Goal: Information Seeking & Learning: Learn about a topic

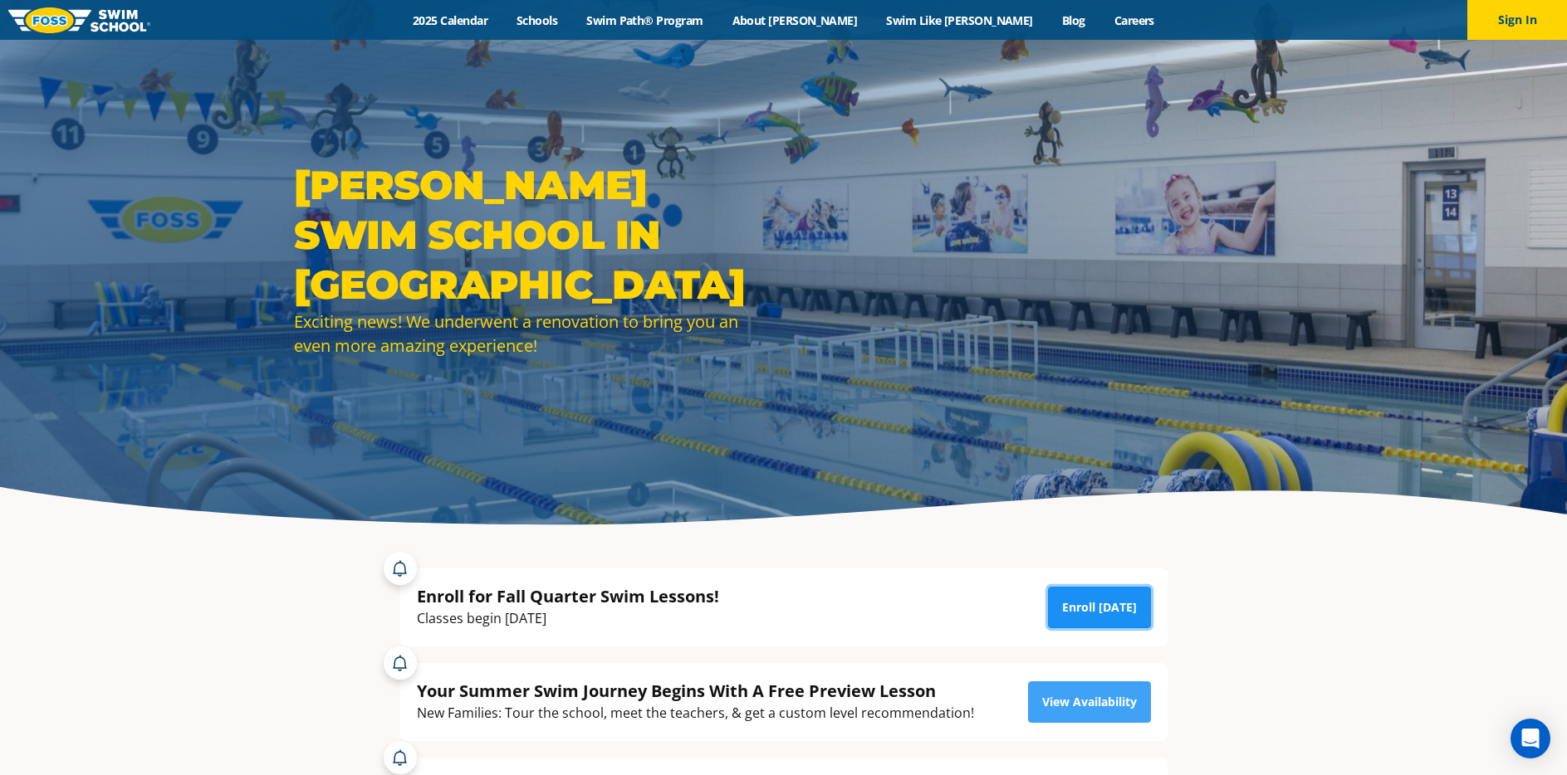
click at [1106, 606] on link "Enroll Today" at bounding box center [1099, 608] width 103 height 42
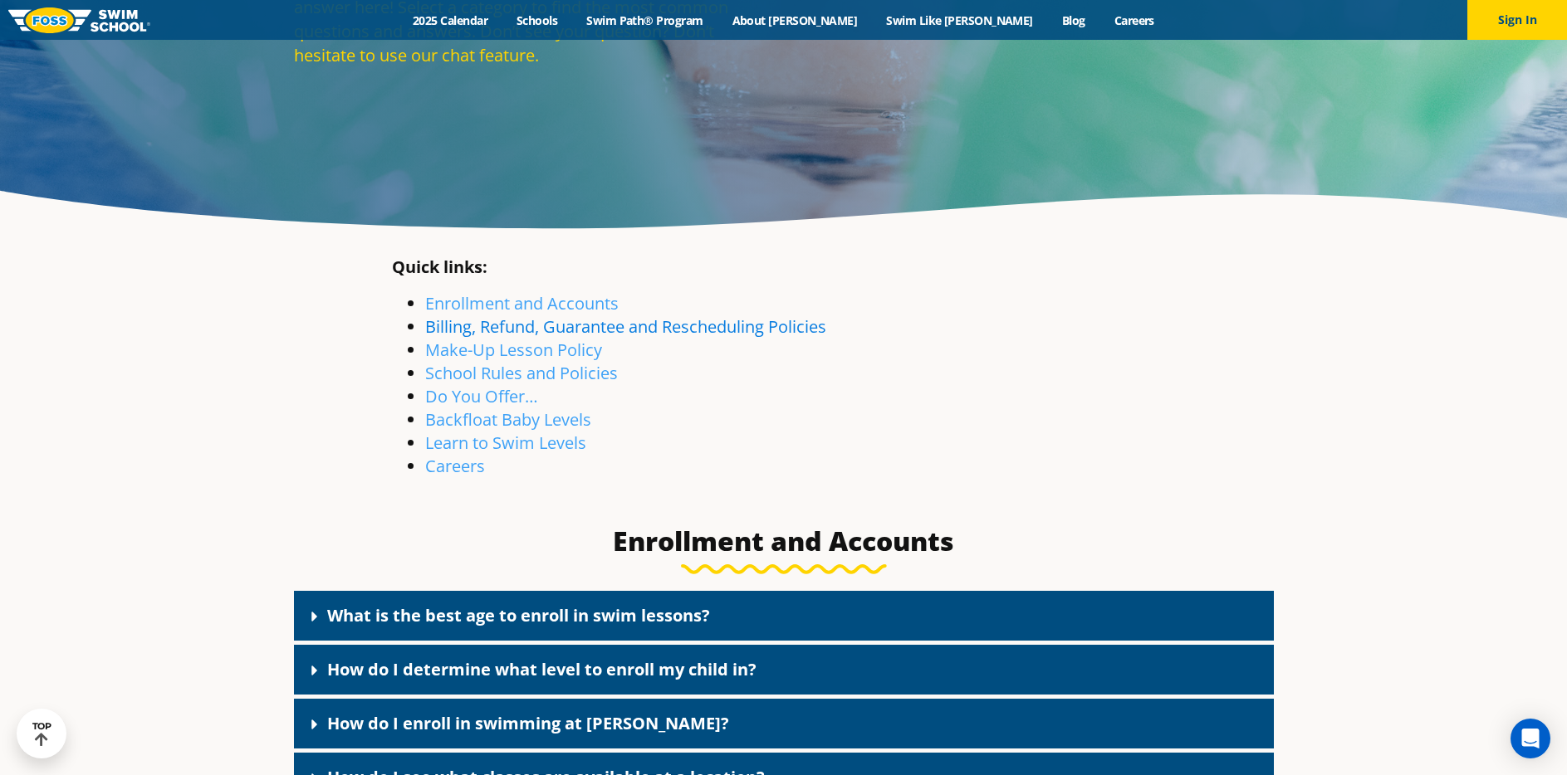
scroll to position [295, 0]
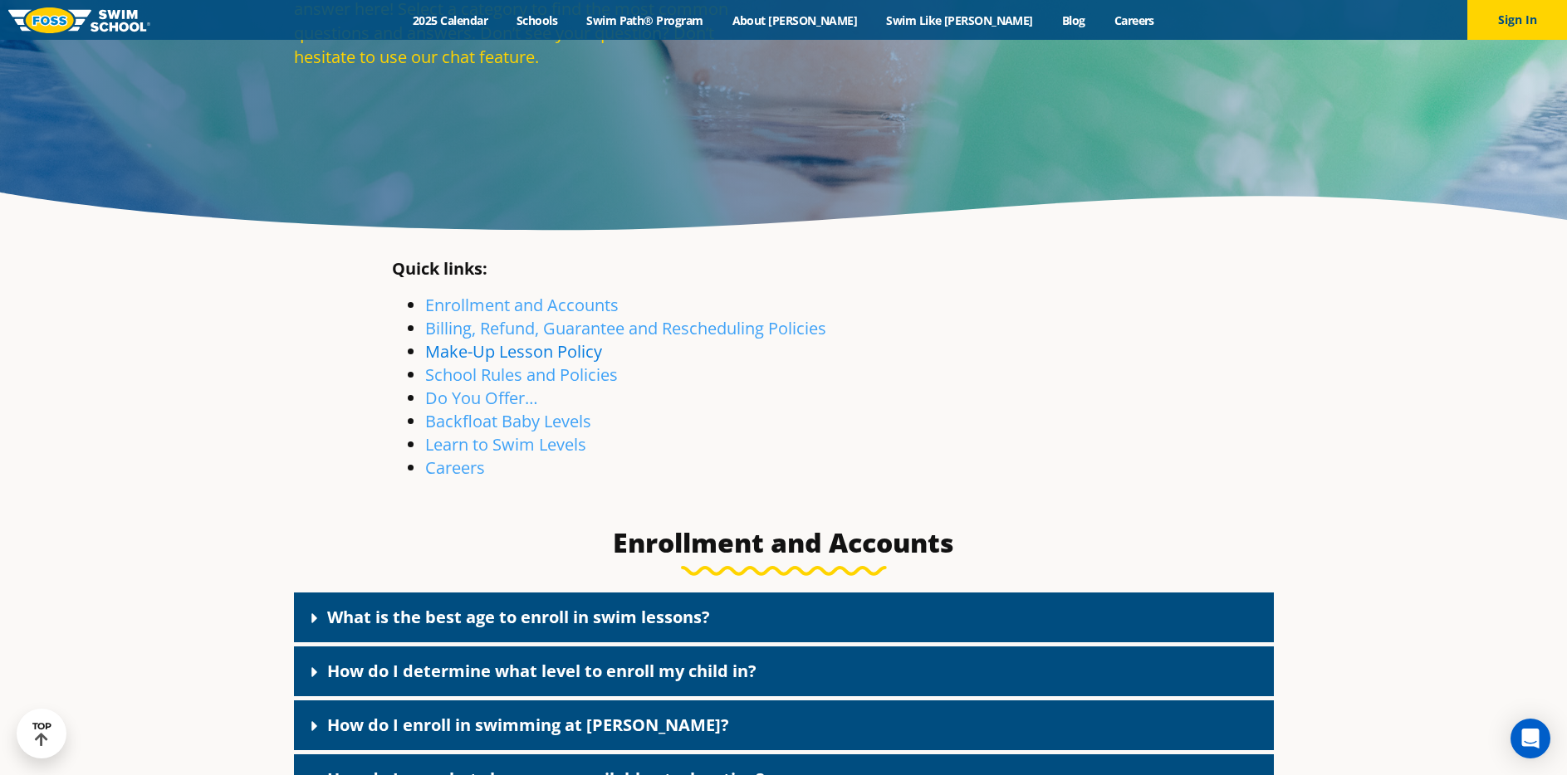
click at [559, 363] on link "Make-Up Lesson Policy" at bounding box center [513, 351] width 177 height 22
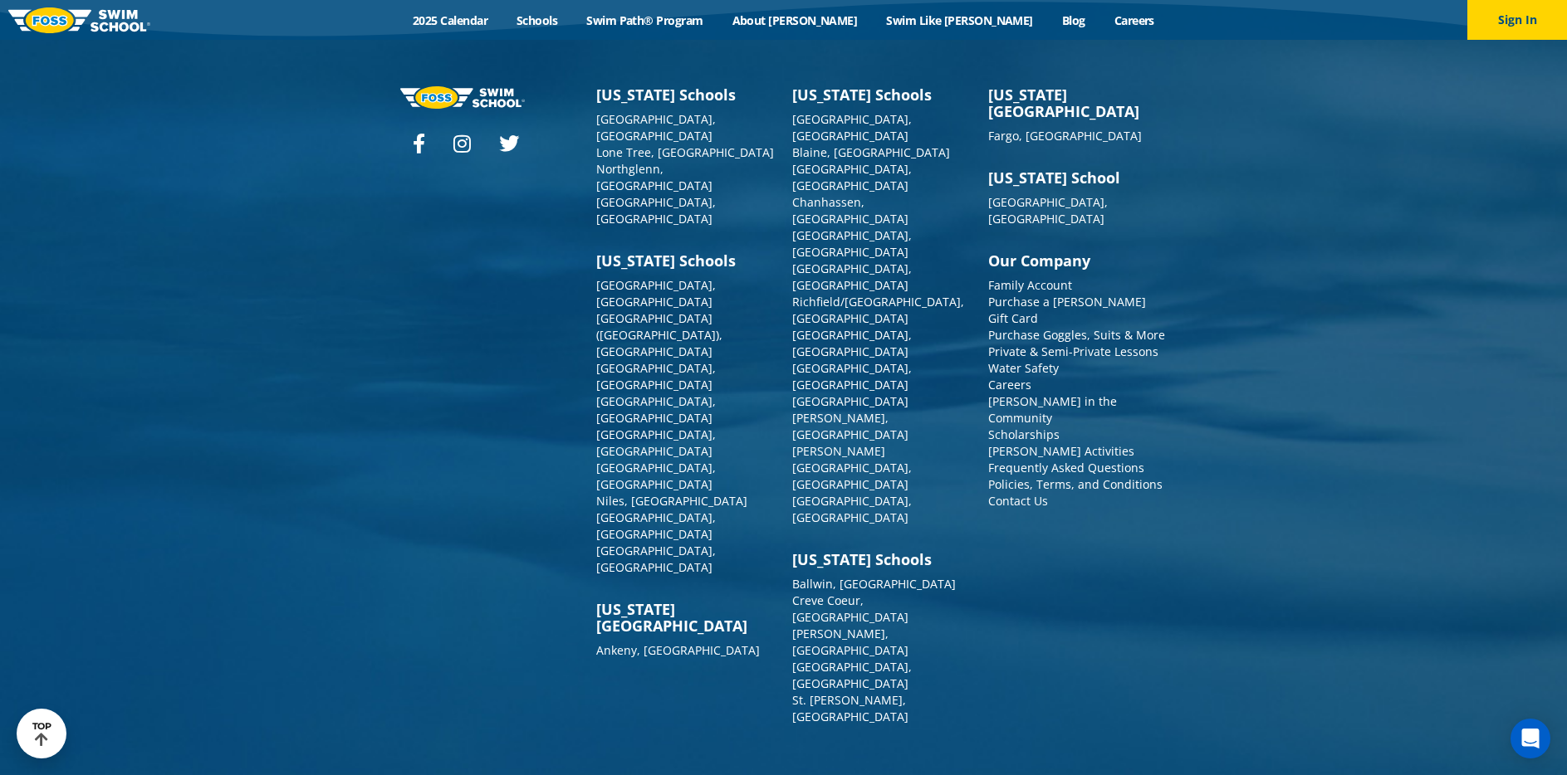
scroll to position [109585, 0]
click at [0, 0] on link "our annual calendar" at bounding box center [0, 0] width 0 height 0
click at [0, 0] on p "Missing one or two classes per quarter is to be expected and is factored into h…" at bounding box center [0, 0] width 0 height 0
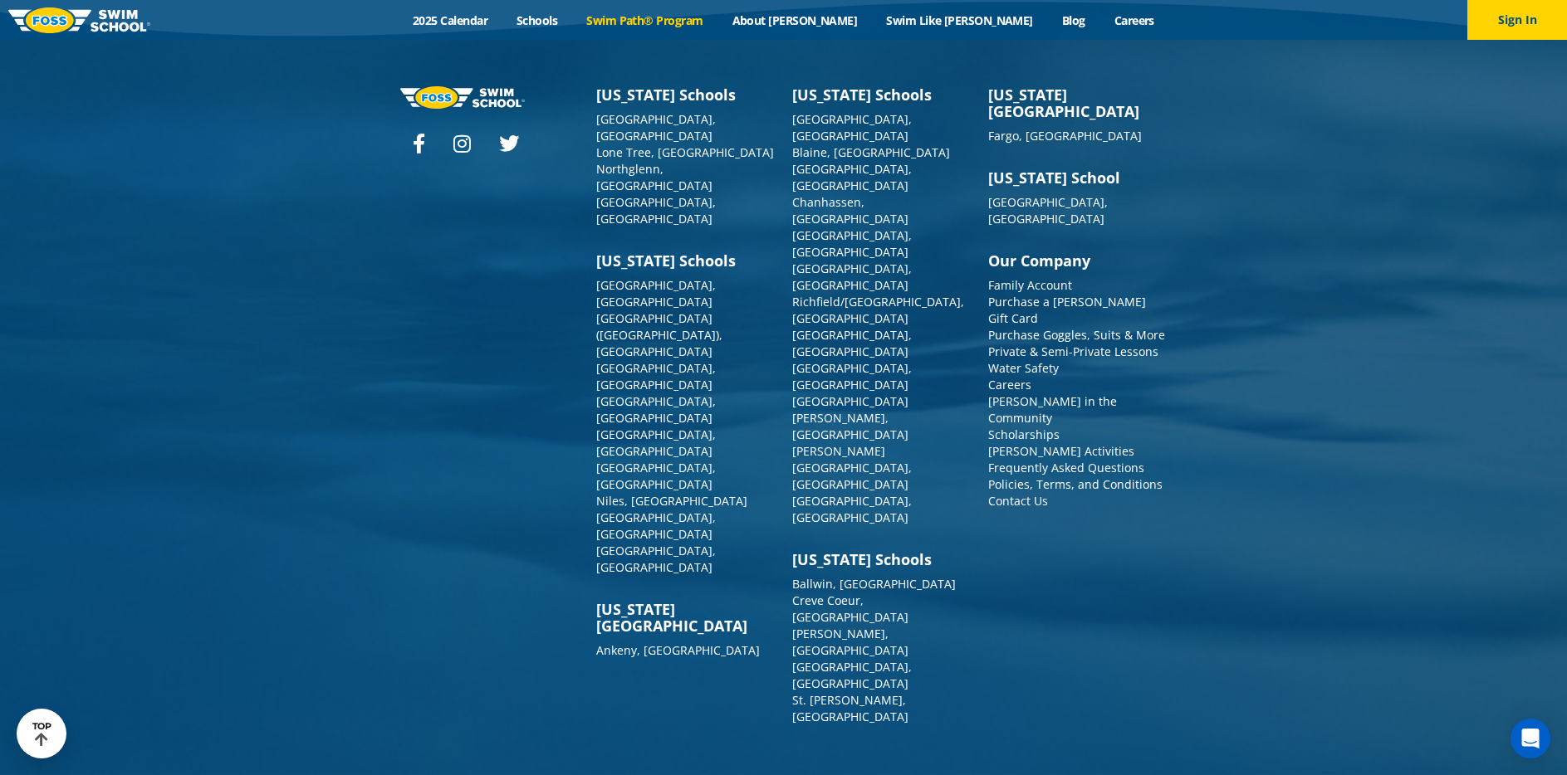
click at [667, 24] on link "Swim Path® Program" at bounding box center [644, 20] width 145 height 16
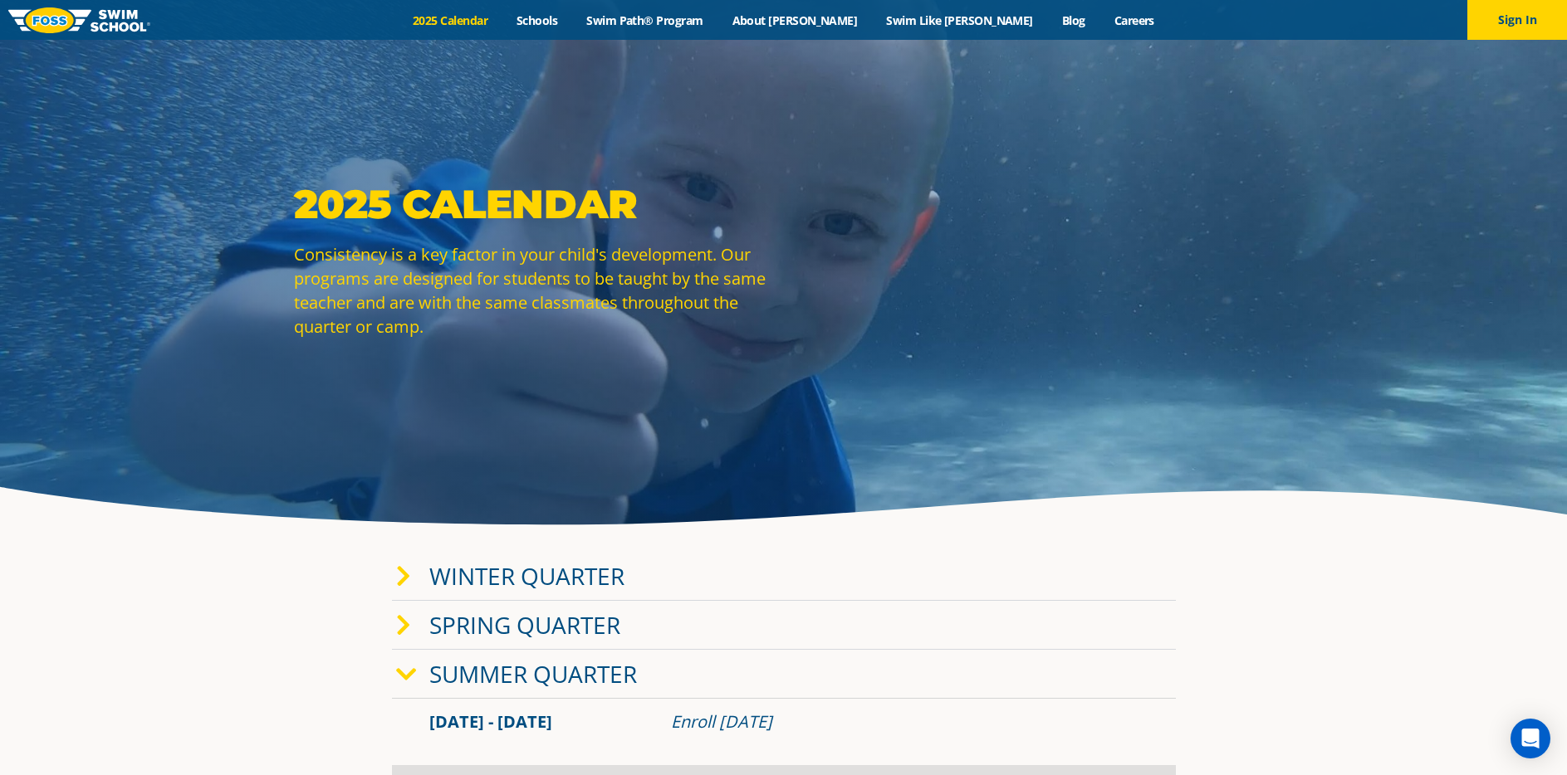
click at [412, 663] on icon at bounding box center [406, 674] width 21 height 23
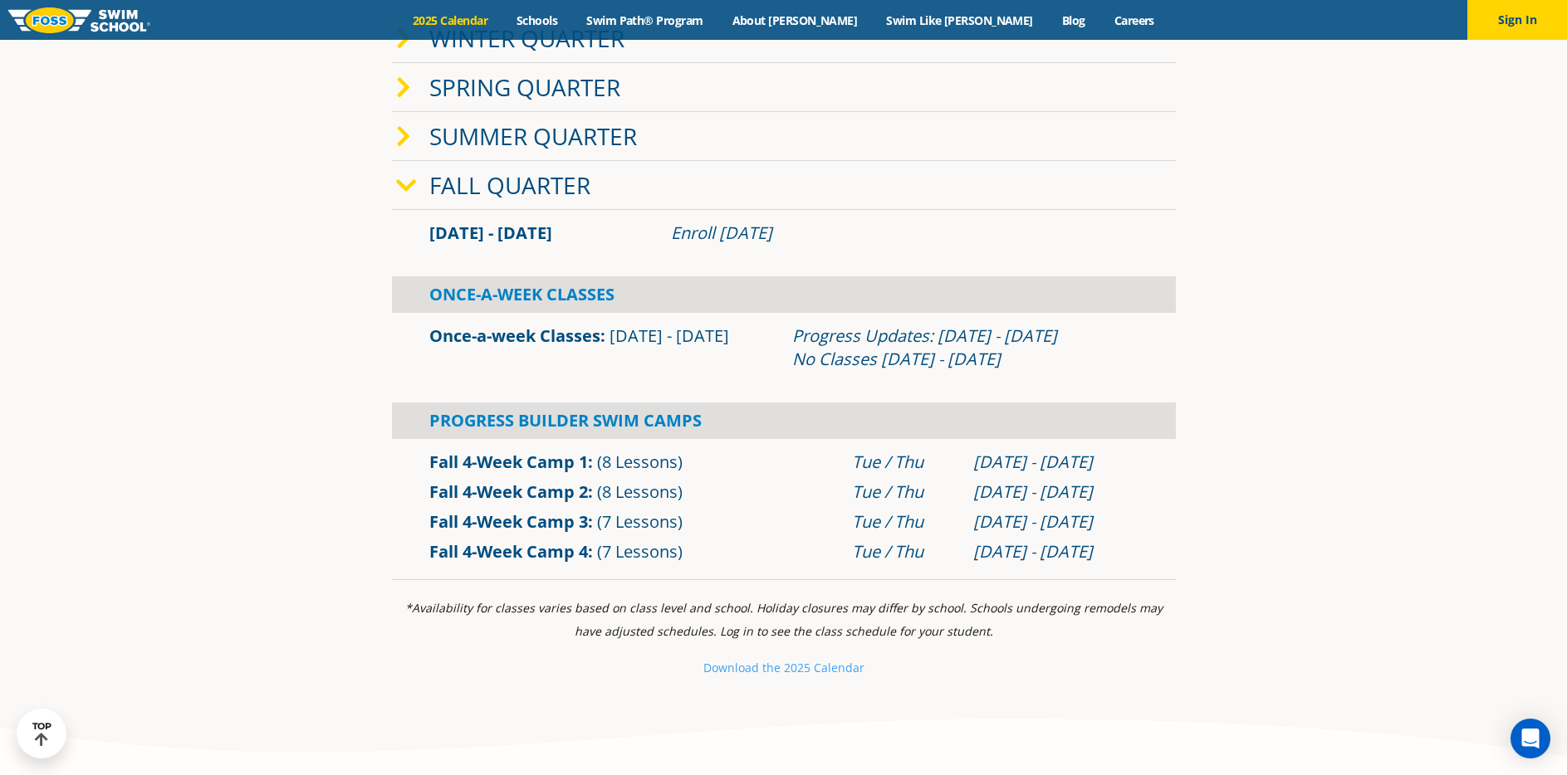
scroll to position [539, 0]
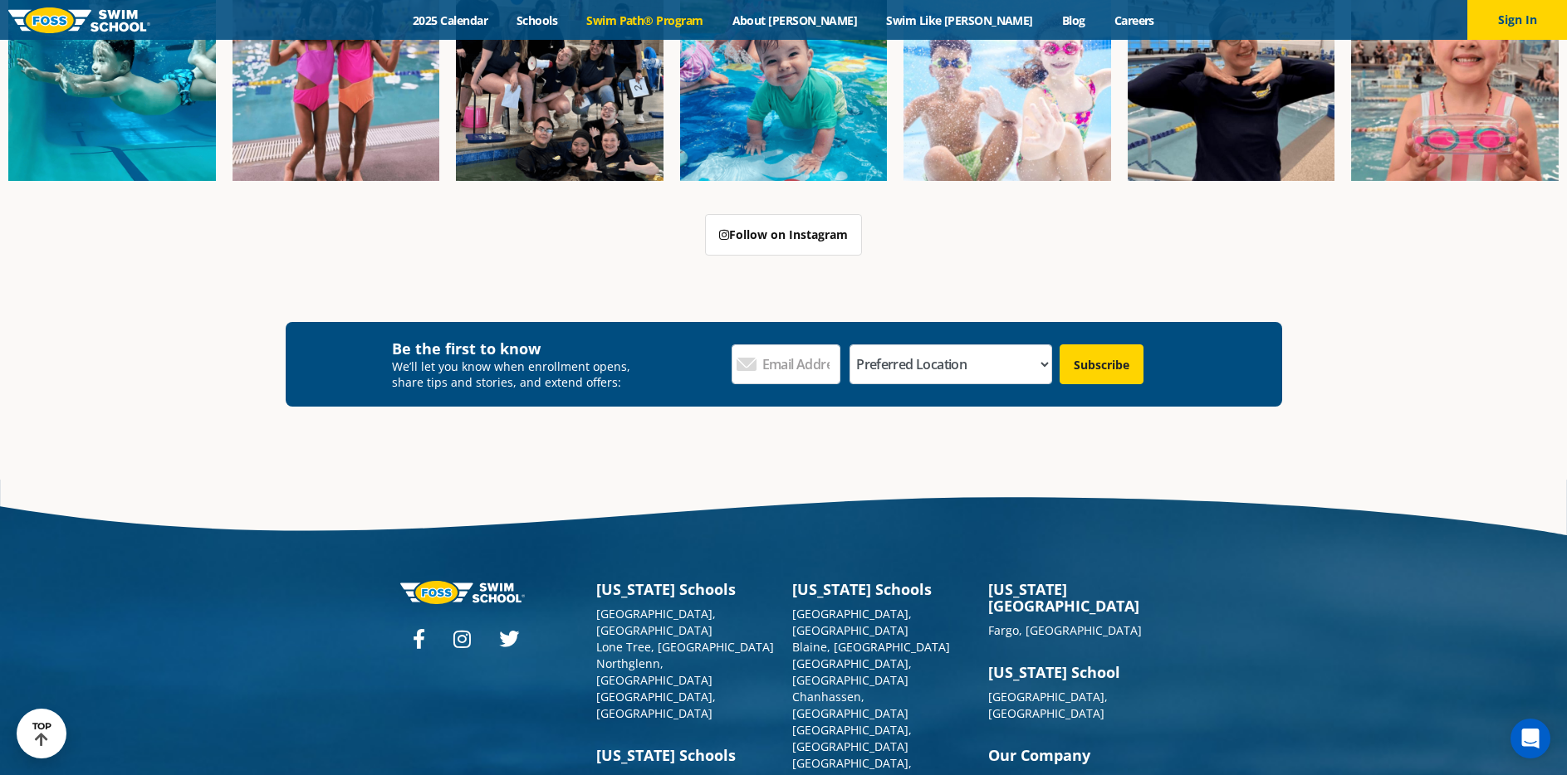
scroll to position [4960, 0]
